Goal: Task Accomplishment & Management: Complete application form

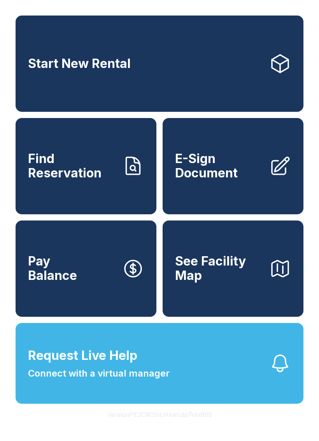
click at [269, 441] on div "Start New Rental Find Reservation E-Sign Document Pay Balance See Facility Map …" at bounding box center [159, 220] width 319 height 441
click at [243, 404] on button "Request Live Help Connect with a virtual manager" at bounding box center [159, 363] width 287 height 81
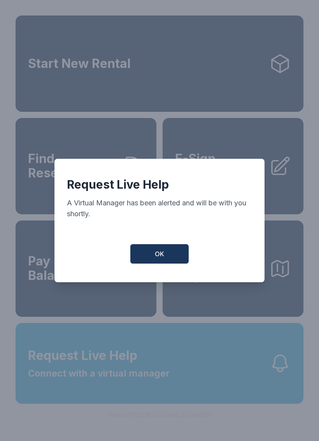
click at [160, 259] on span "OK" at bounding box center [159, 253] width 9 height 9
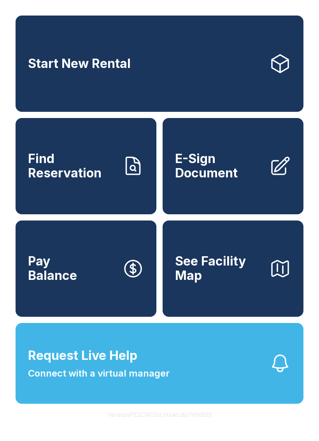
click at [264, 308] on button "See Facility Map" at bounding box center [232, 269] width 141 height 96
click at [293, 203] on link "E-Sign Document" at bounding box center [232, 166] width 141 height 96
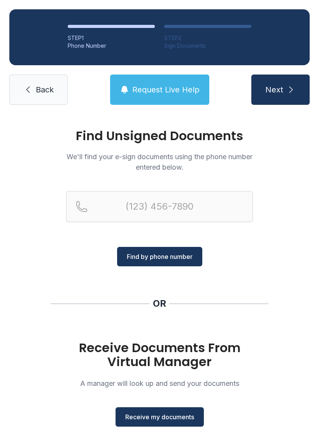
click at [298, 90] on button "Next" at bounding box center [280, 90] width 58 height 30
type input "("
click at [37, 81] on link "Back" at bounding box center [38, 90] width 58 height 30
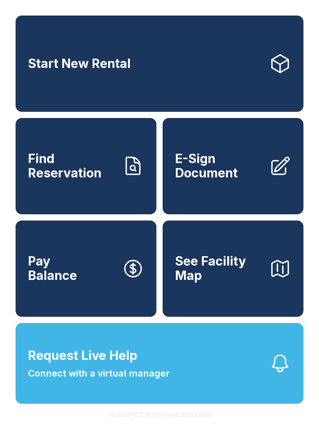
click at [14, 83] on div "Start New Rental Find Reservation E-Sign Document Pay Balance See Facility Map …" at bounding box center [159, 220] width 319 height 441
click at [11, 81] on div "Start New Rental Find Reservation E-Sign Document Pay Balance See Facility Map …" at bounding box center [159, 220] width 319 height 441
